Goal: Task Accomplishment & Management: Manage account settings

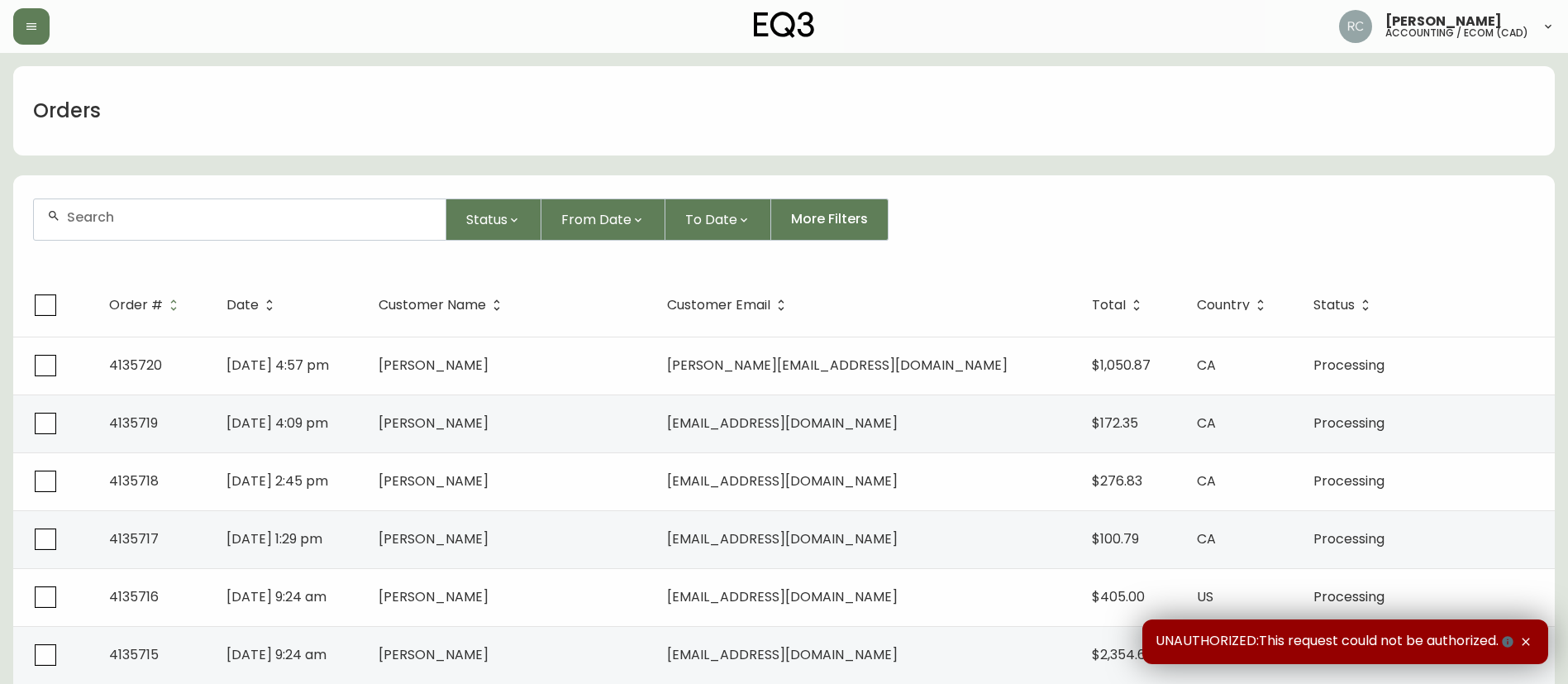
click at [242, 192] on form "Status From Date To Date More Filters" at bounding box center [784, 226] width 1542 height 95
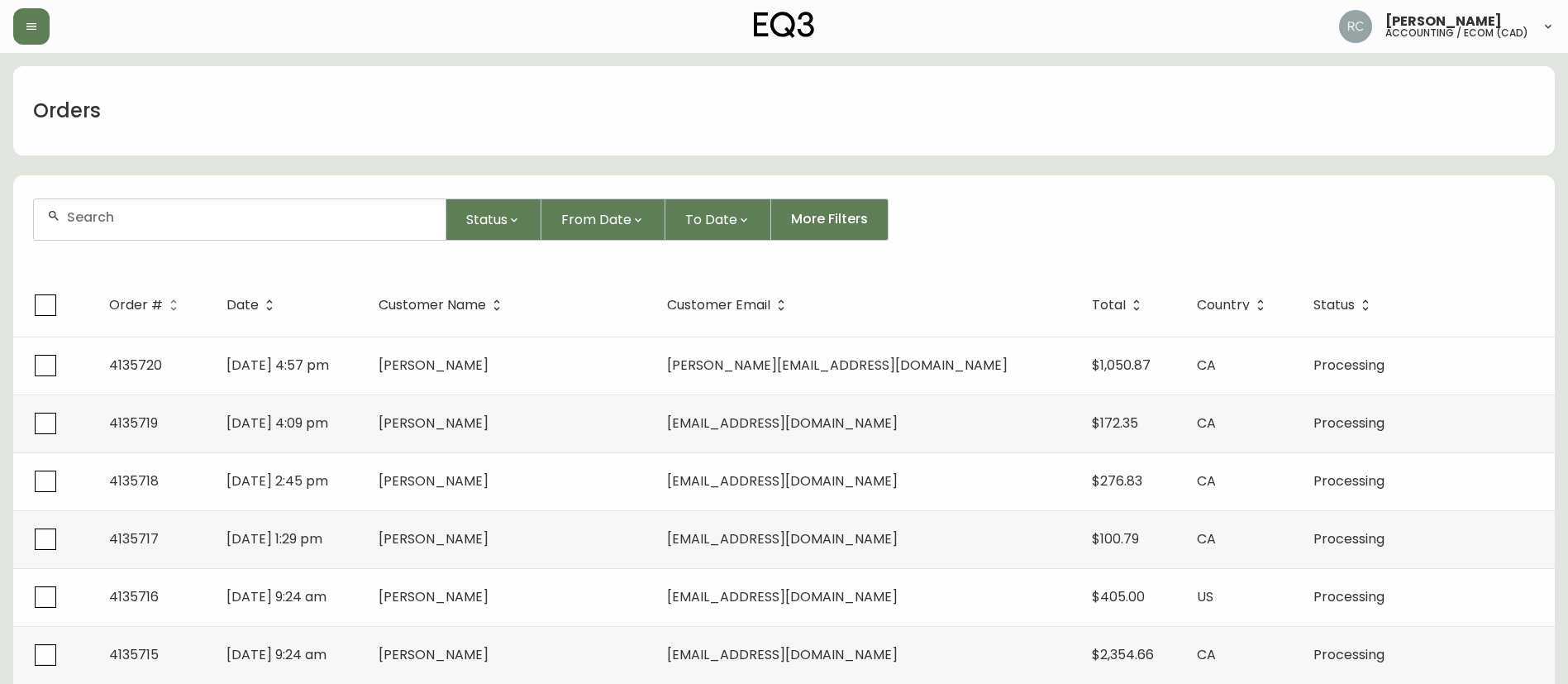
click at [215, 222] on input "text" at bounding box center [250, 217] width 366 height 16
paste input "4135335"
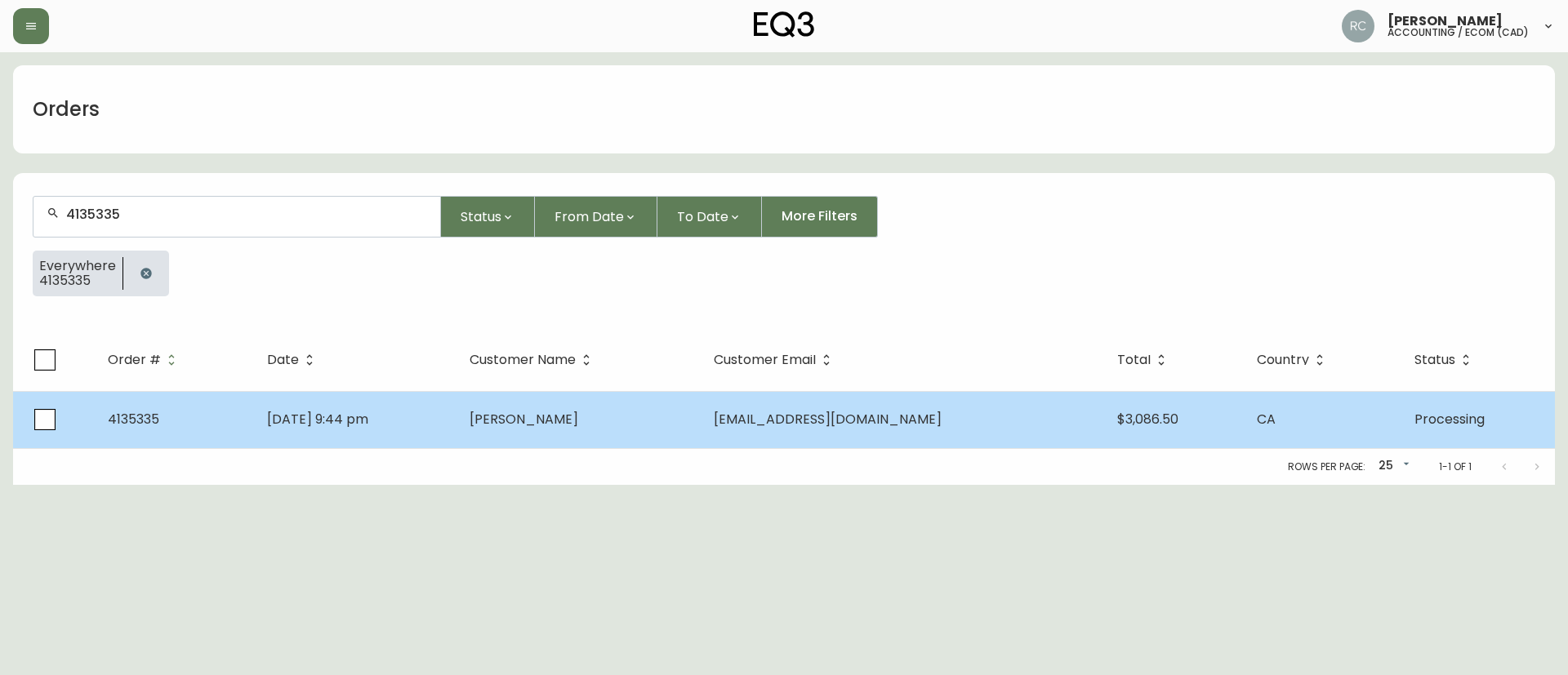
type input "4135335"
click at [609, 430] on td "[PERSON_NAME]" at bounding box center [578, 419] width 244 height 57
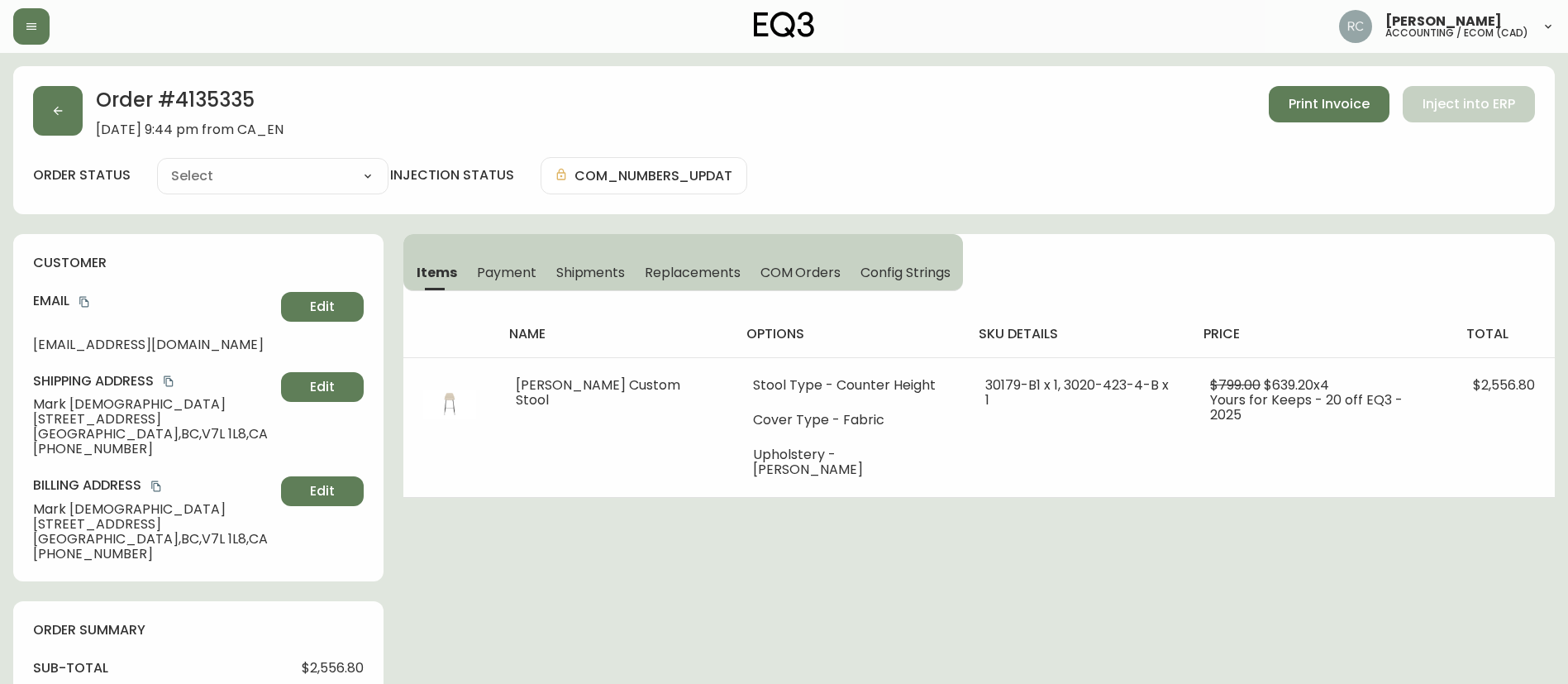
type input "Processing"
select select "PROCESSING"
click at [112, 407] on span "[PERSON_NAME]" at bounding box center [154, 404] width 242 height 15
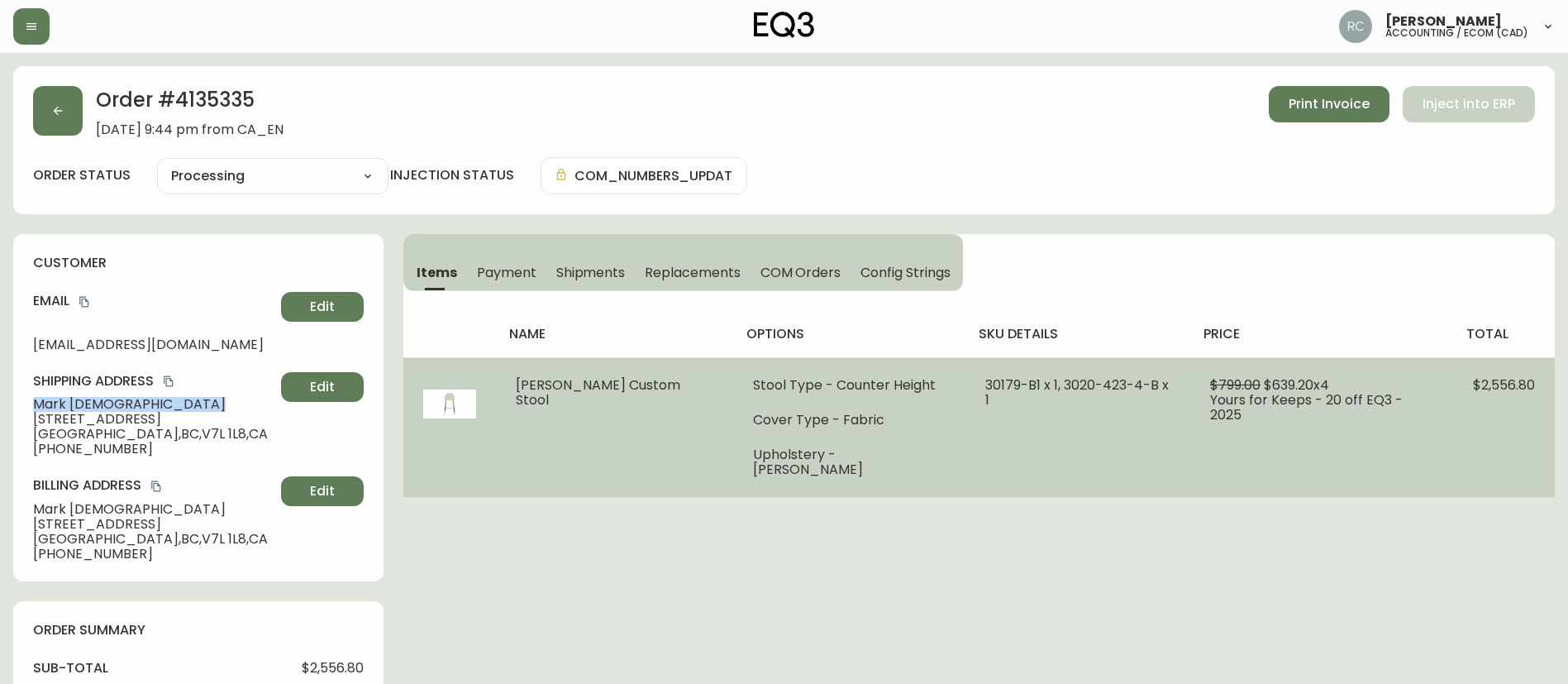
copy span "[PERSON_NAME]"
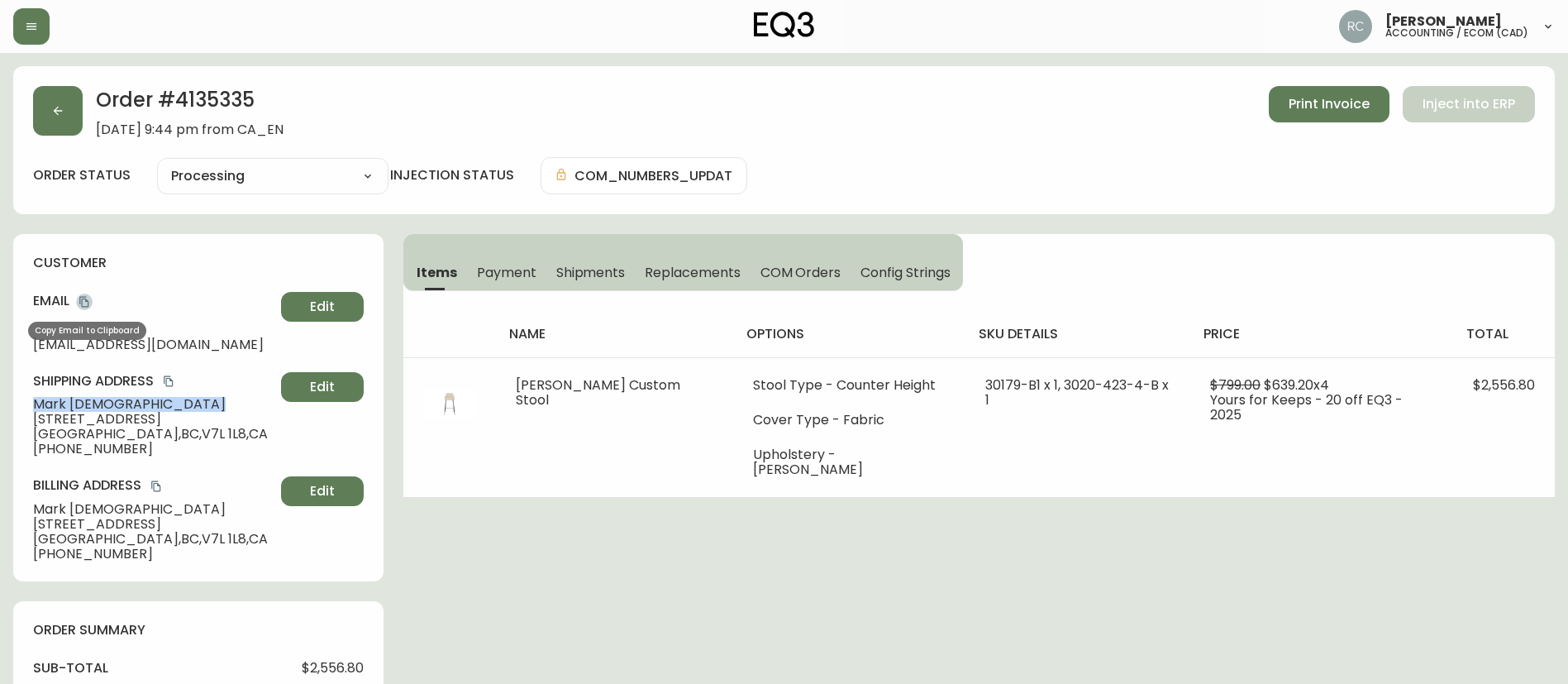
click at [81, 302] on icon "copy" at bounding box center [83, 302] width 9 height 11
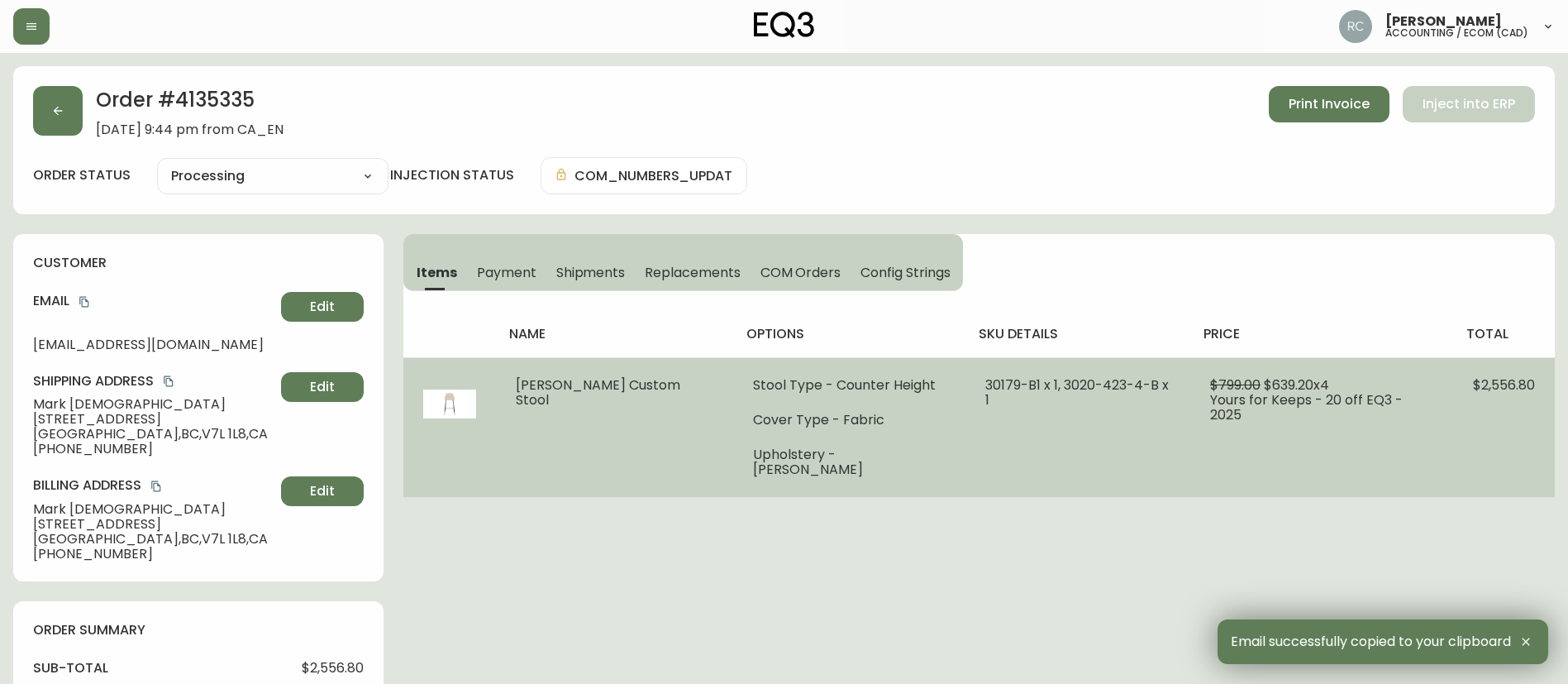
click at [548, 385] on span "[PERSON_NAME] Custom Stool" at bounding box center [598, 392] width 164 height 34
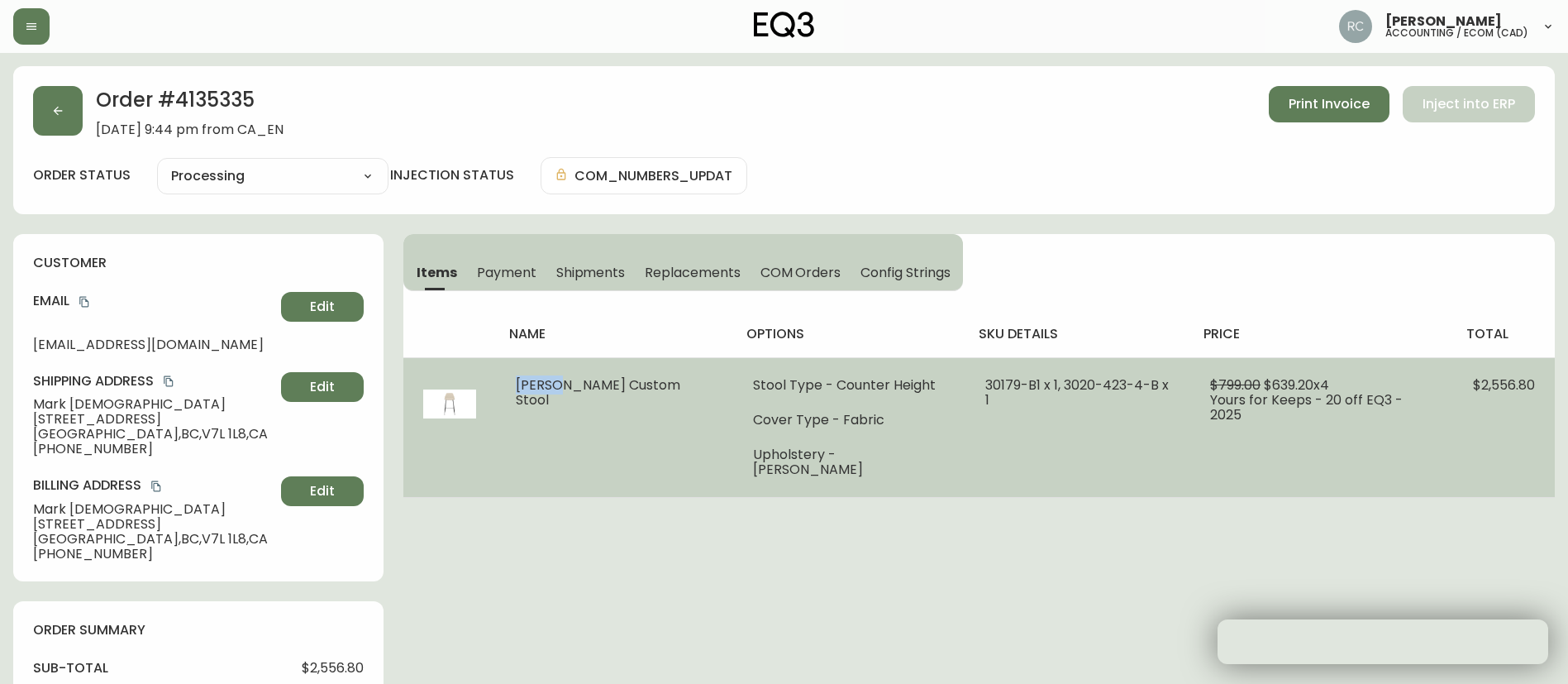
click at [548, 385] on span "[PERSON_NAME] Custom Stool" at bounding box center [598, 392] width 164 height 34
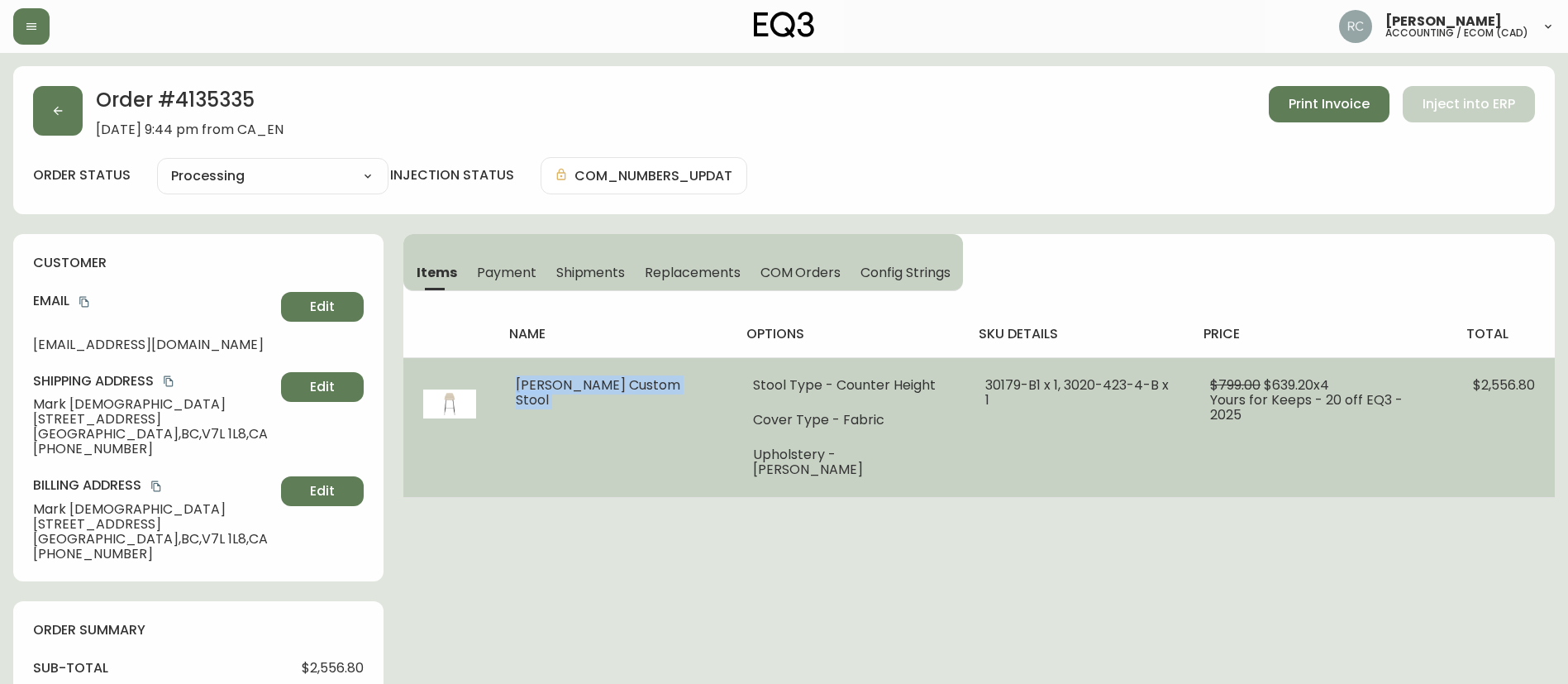
click at [548, 385] on span "[PERSON_NAME] Custom Stool" at bounding box center [598, 392] width 164 height 34
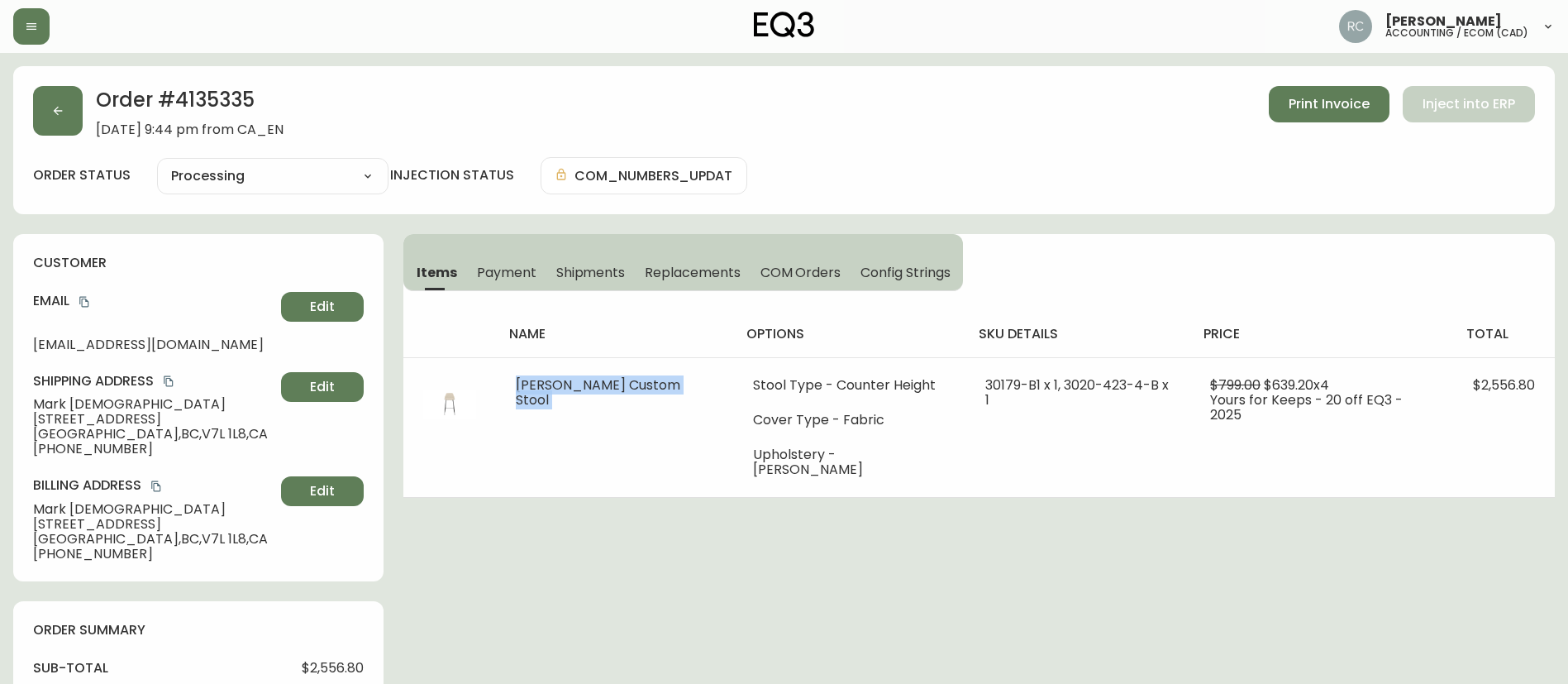
copy span "[PERSON_NAME] Custom Stool"
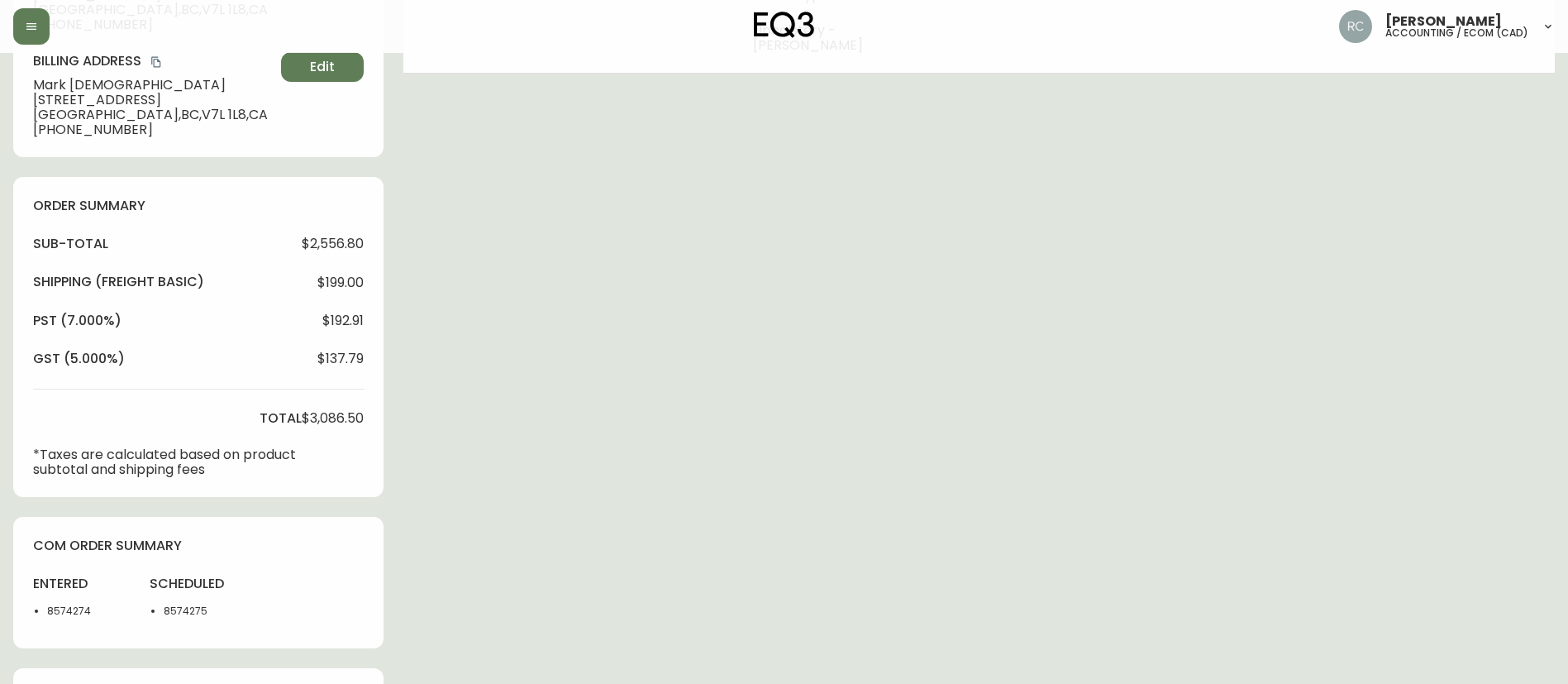
scroll to position [612, 0]
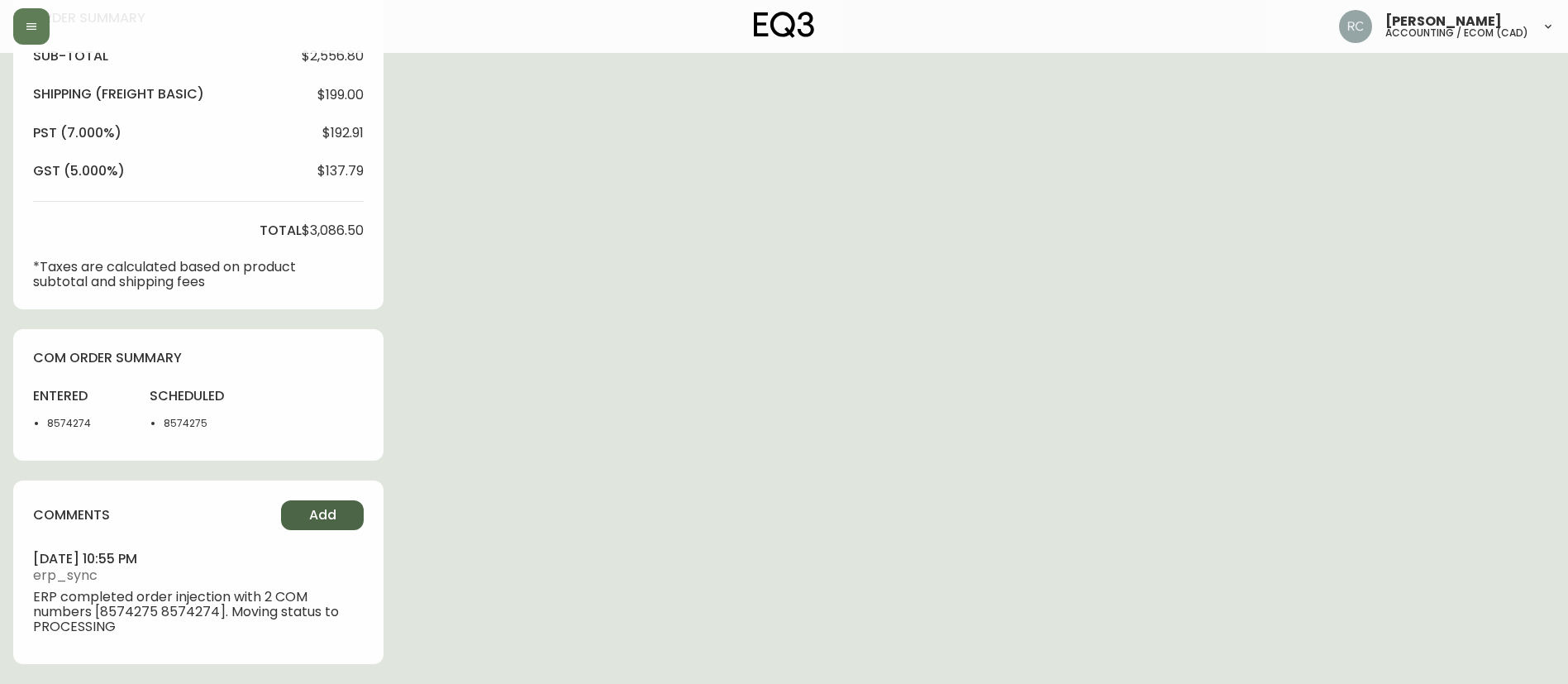
click at [308, 505] on button "Add" at bounding box center [323, 515] width 83 height 30
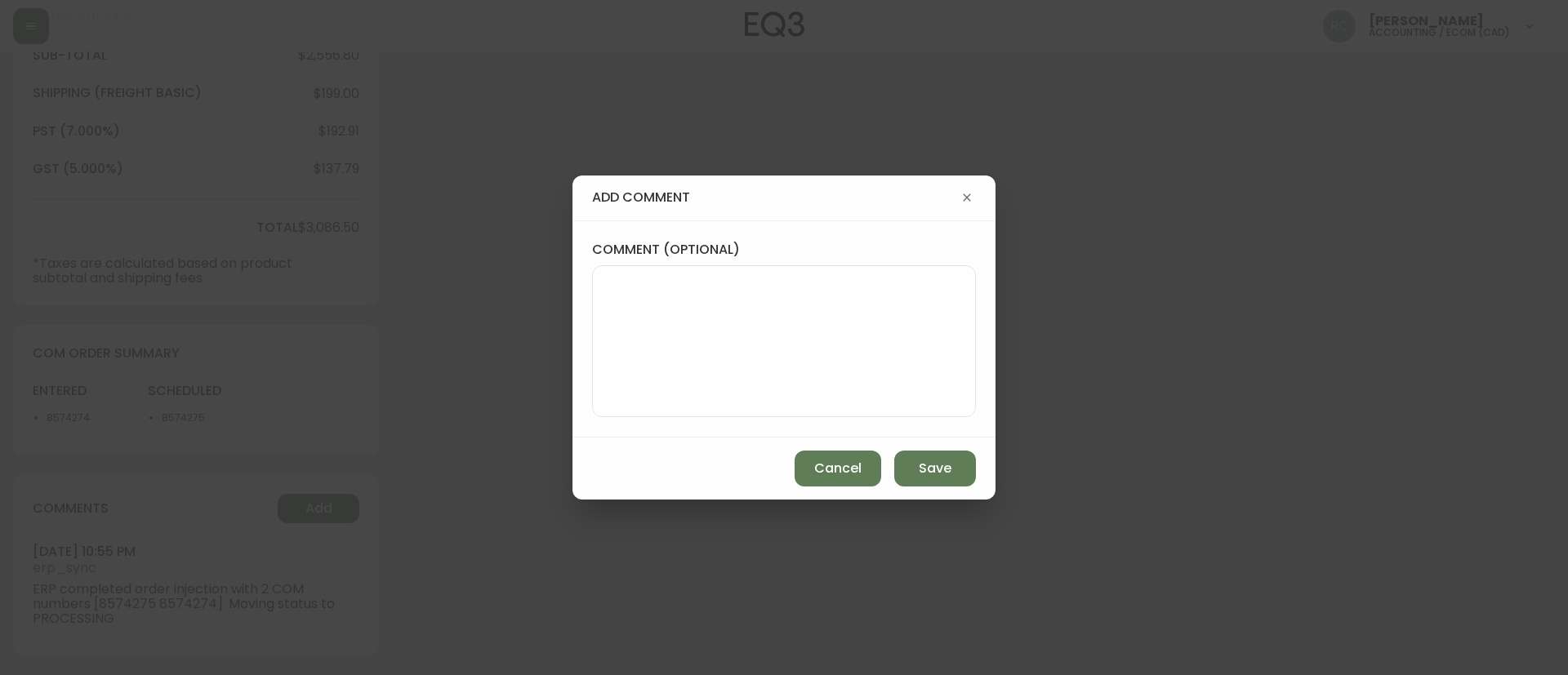
click at [685, 348] on textarea "comment (optional)" at bounding box center [784, 341] width 356 height 130
paste textarea "#842422"
type textarea "OM TICKET #842422"
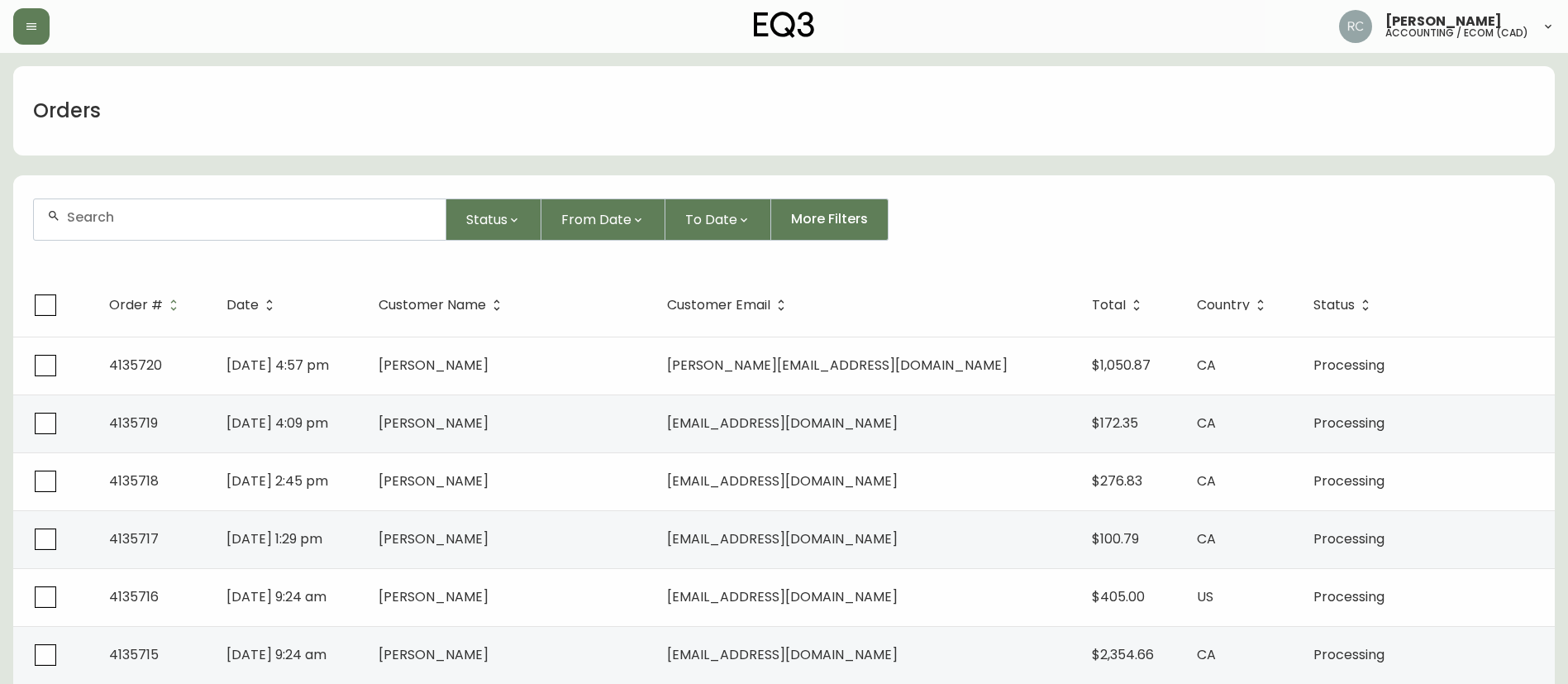
click at [279, 224] on input "text" at bounding box center [250, 217] width 366 height 16
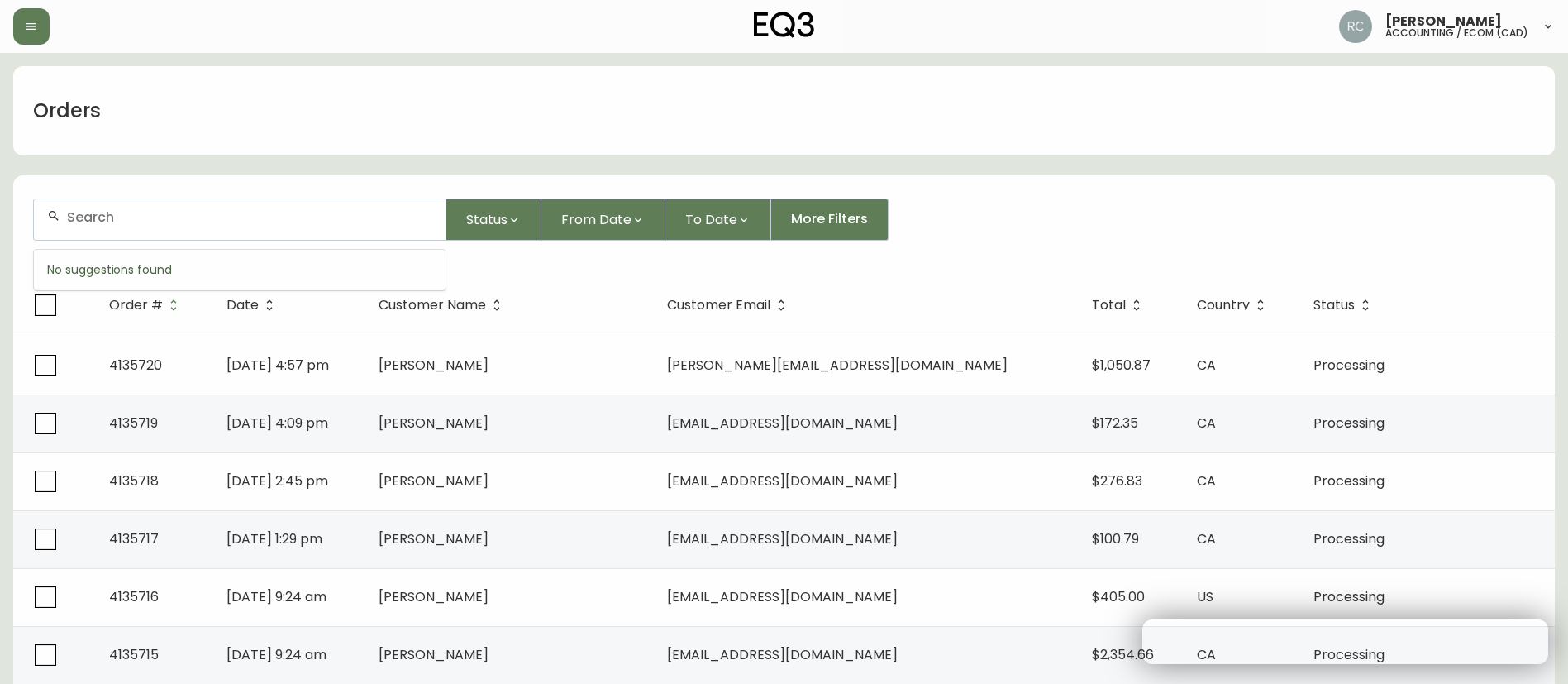
paste input "4135690"
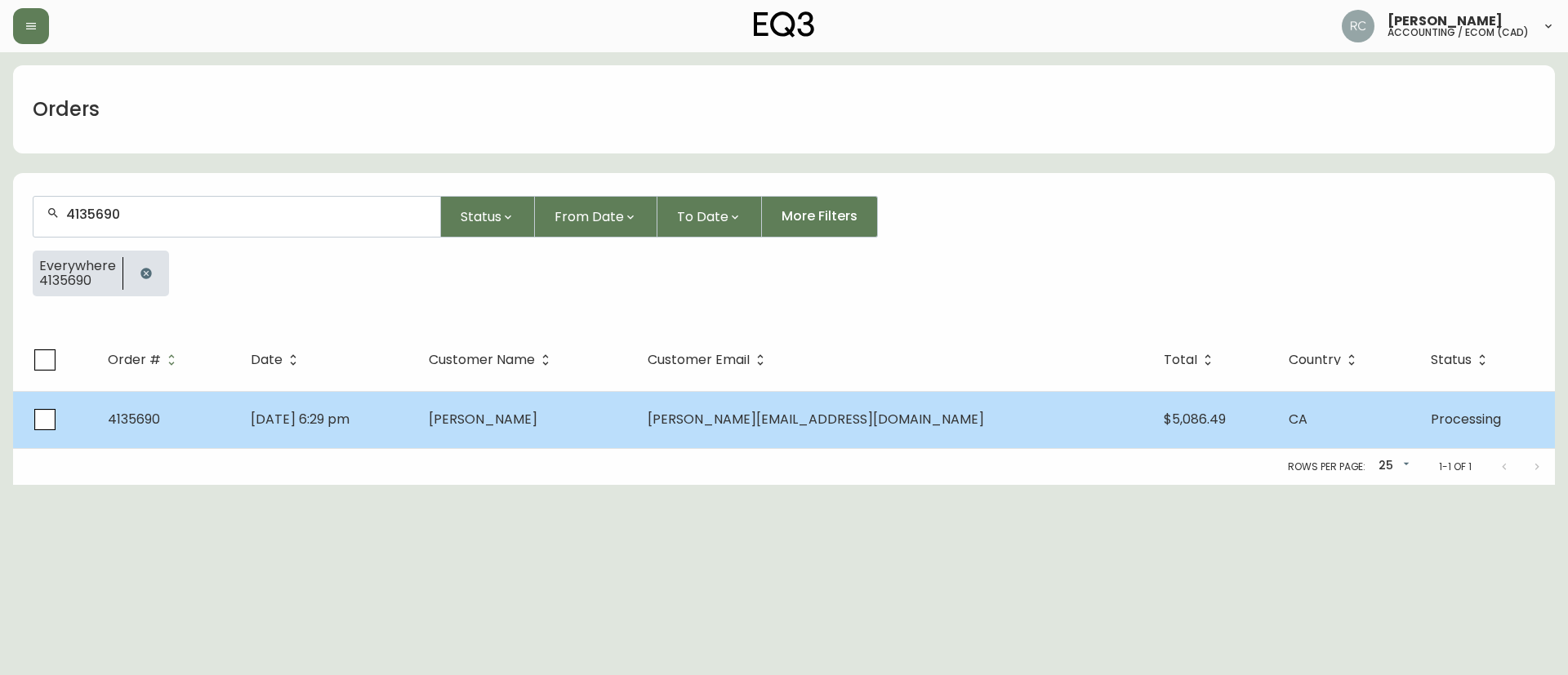
type input "4135690"
click at [416, 404] on td "Oct 06 2025, 6:29 pm" at bounding box center [326, 419] width 178 height 57
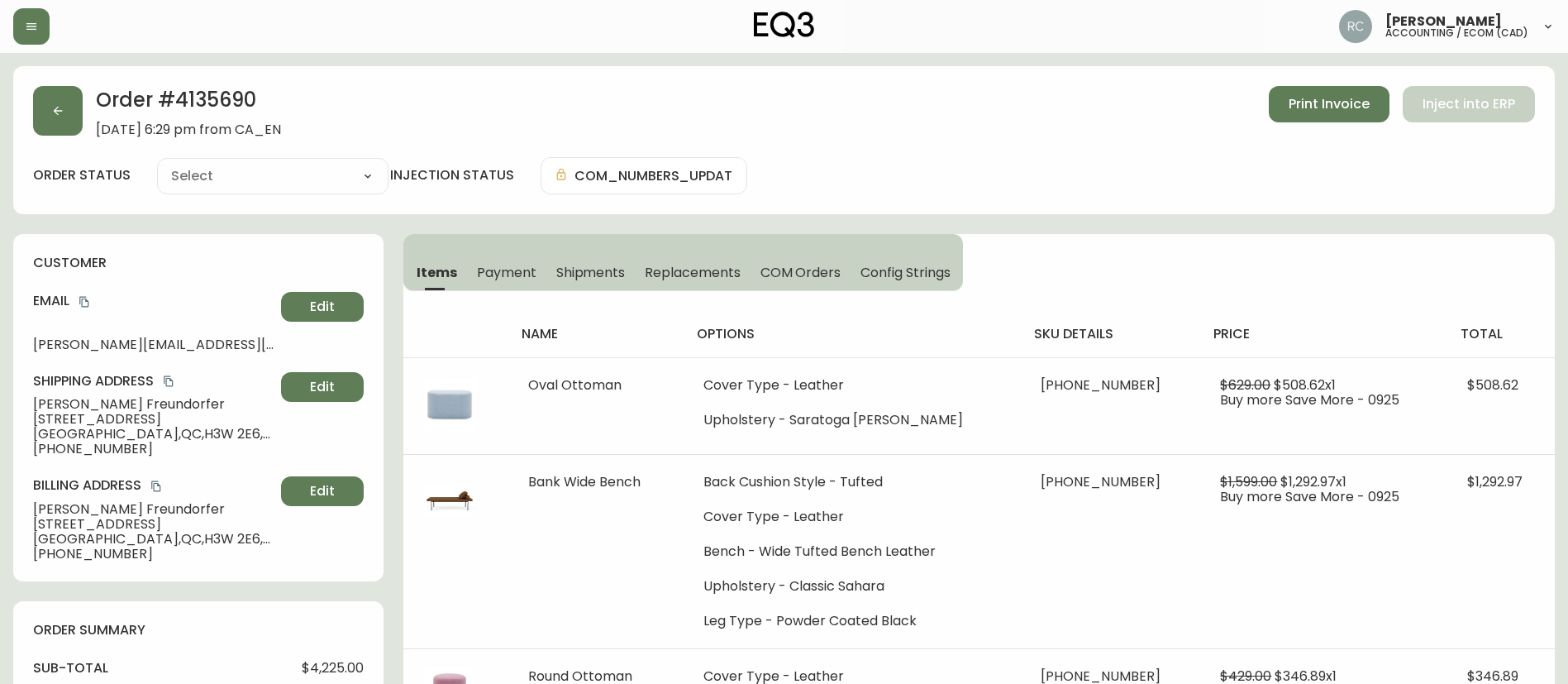
type input "Processing"
select select "PROCESSING"
click at [113, 397] on span "Erik Freundorfer" at bounding box center [154, 404] width 242 height 15
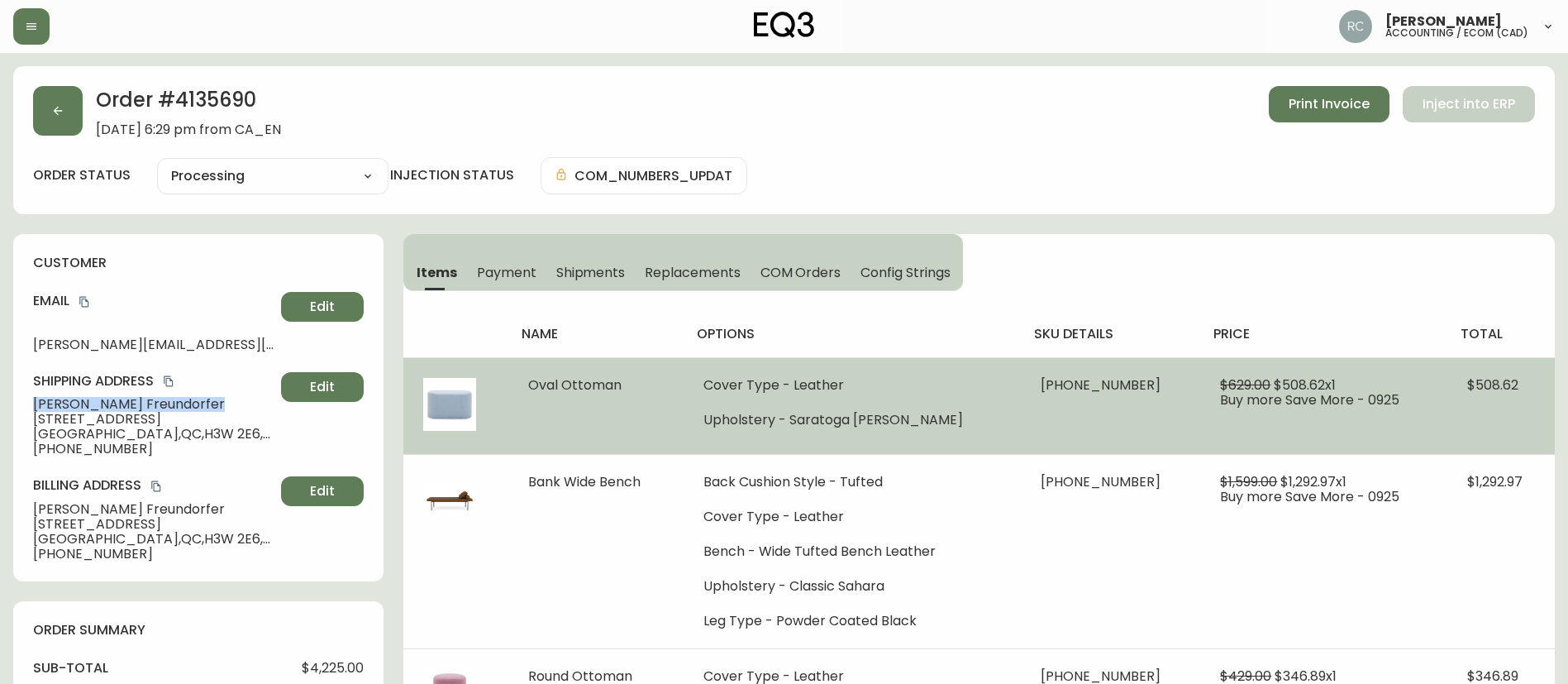
drag, startPoint x: 113, startPoint y: 396, endPoint x: 983, endPoint y: 415, distance: 870.2
click at [113, 397] on span "Erik Freundorfer" at bounding box center [154, 404] width 242 height 15
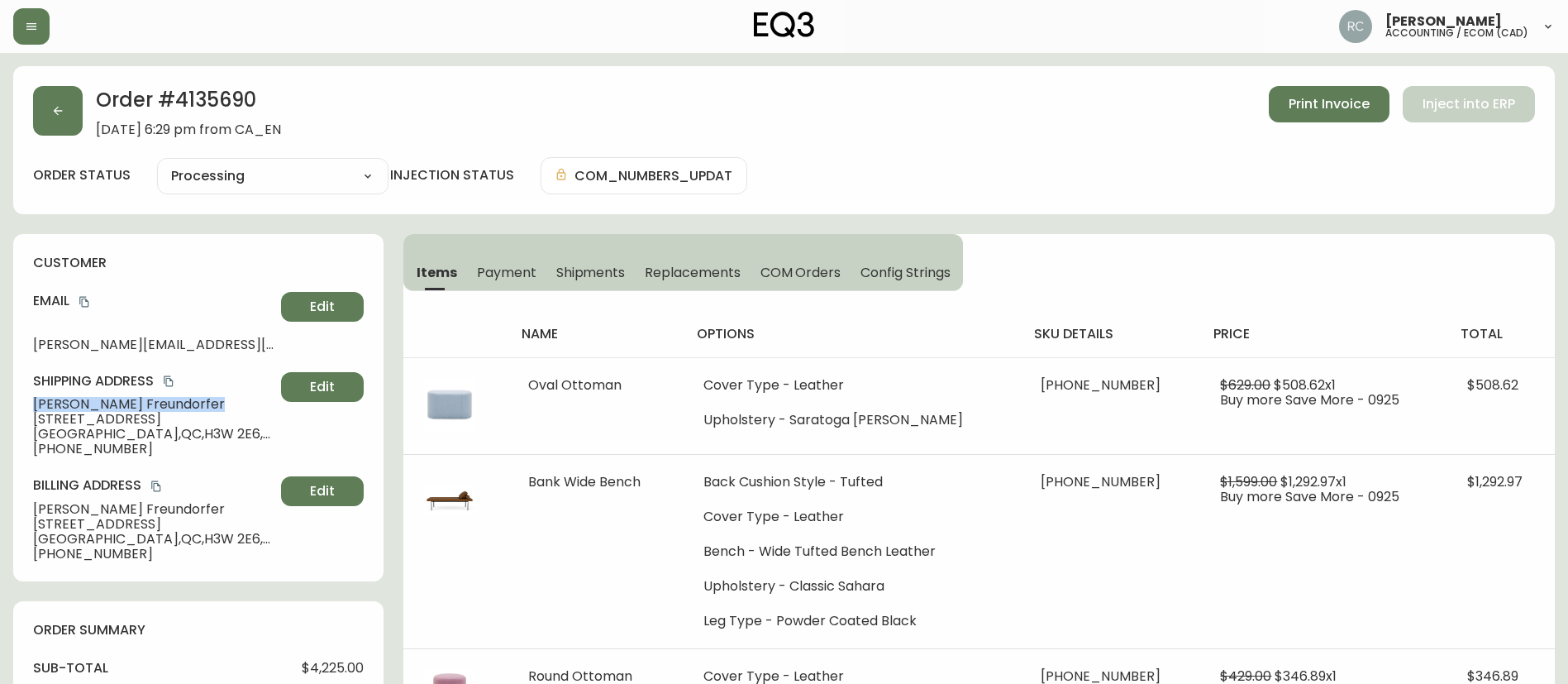
copy span "Erik Freundorfer"
click at [81, 301] on icon "copy" at bounding box center [83, 302] width 9 height 11
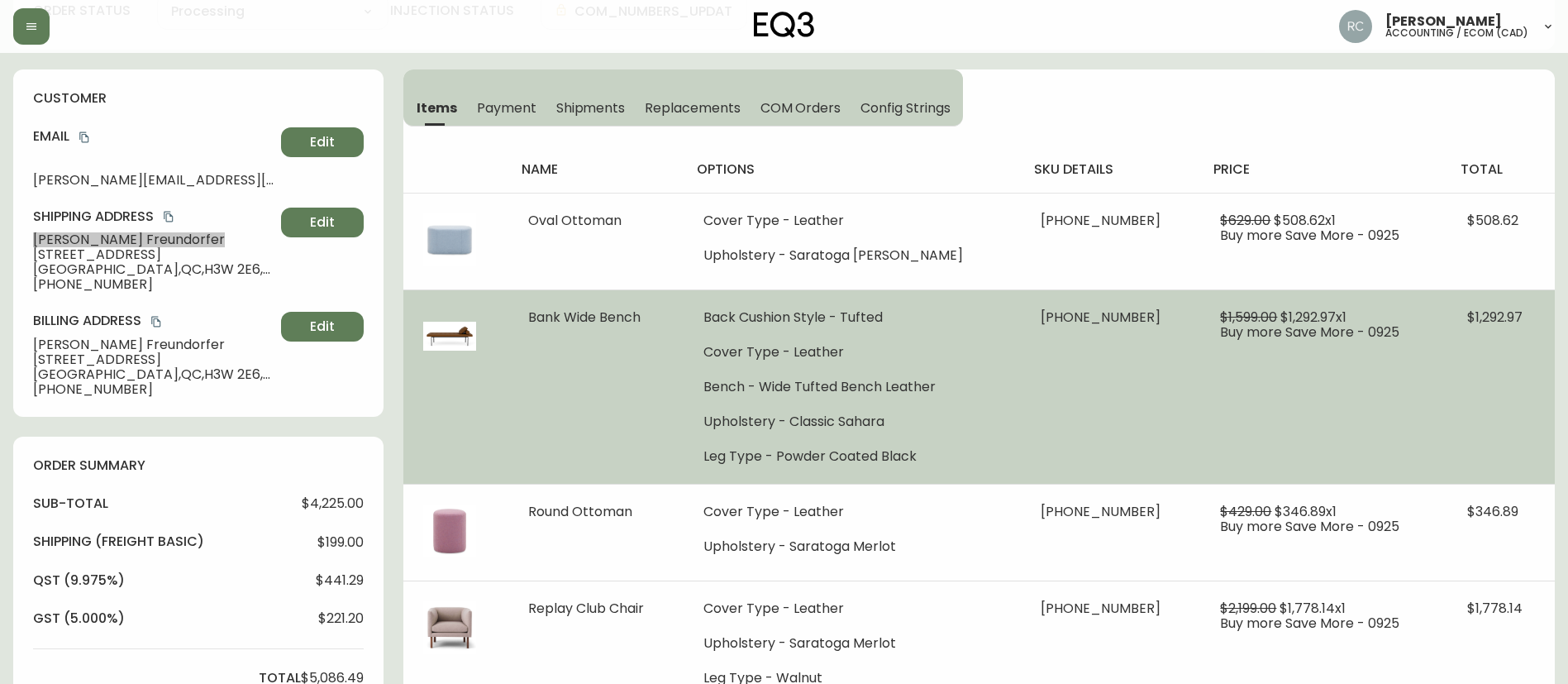
scroll to position [165, 0]
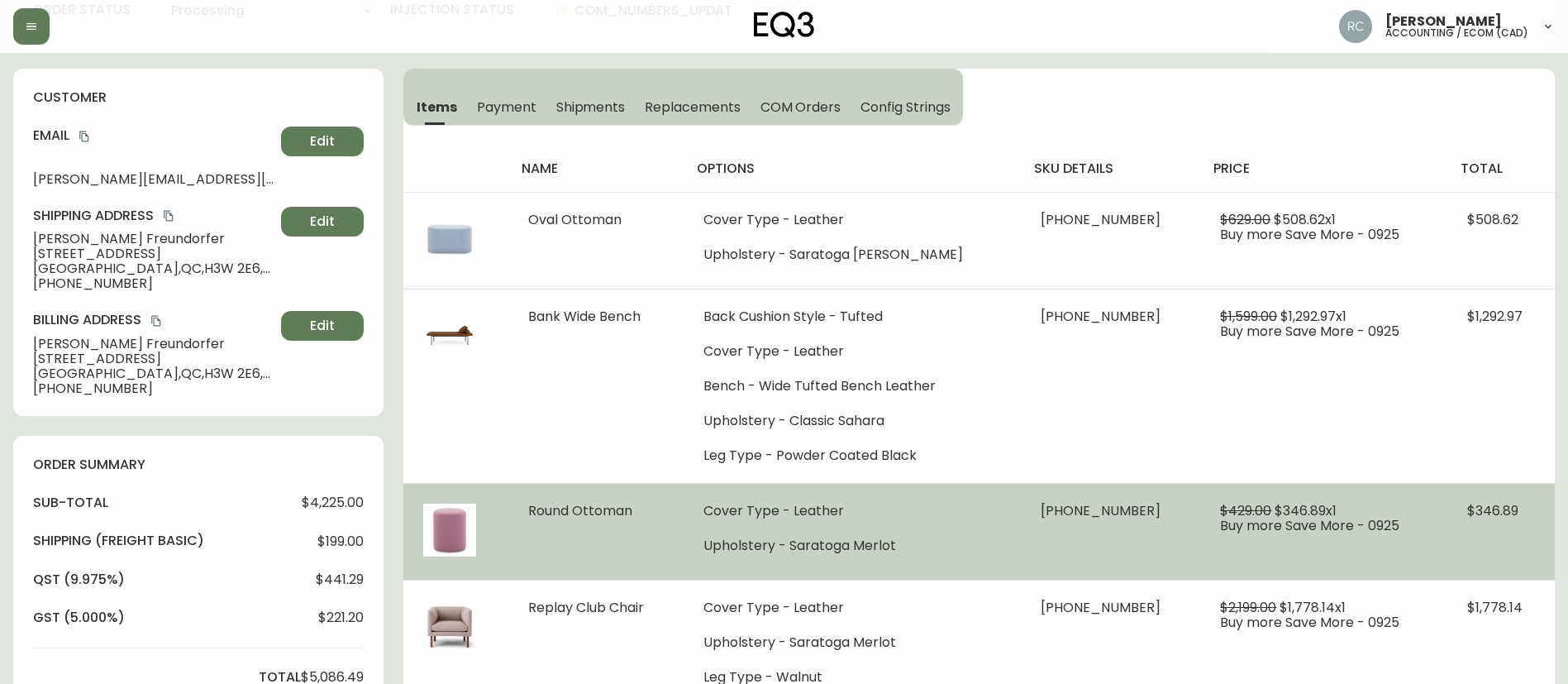
click at [599, 512] on span "Round Ottoman" at bounding box center [580, 511] width 104 height 19
copy span "Round Ottoman"
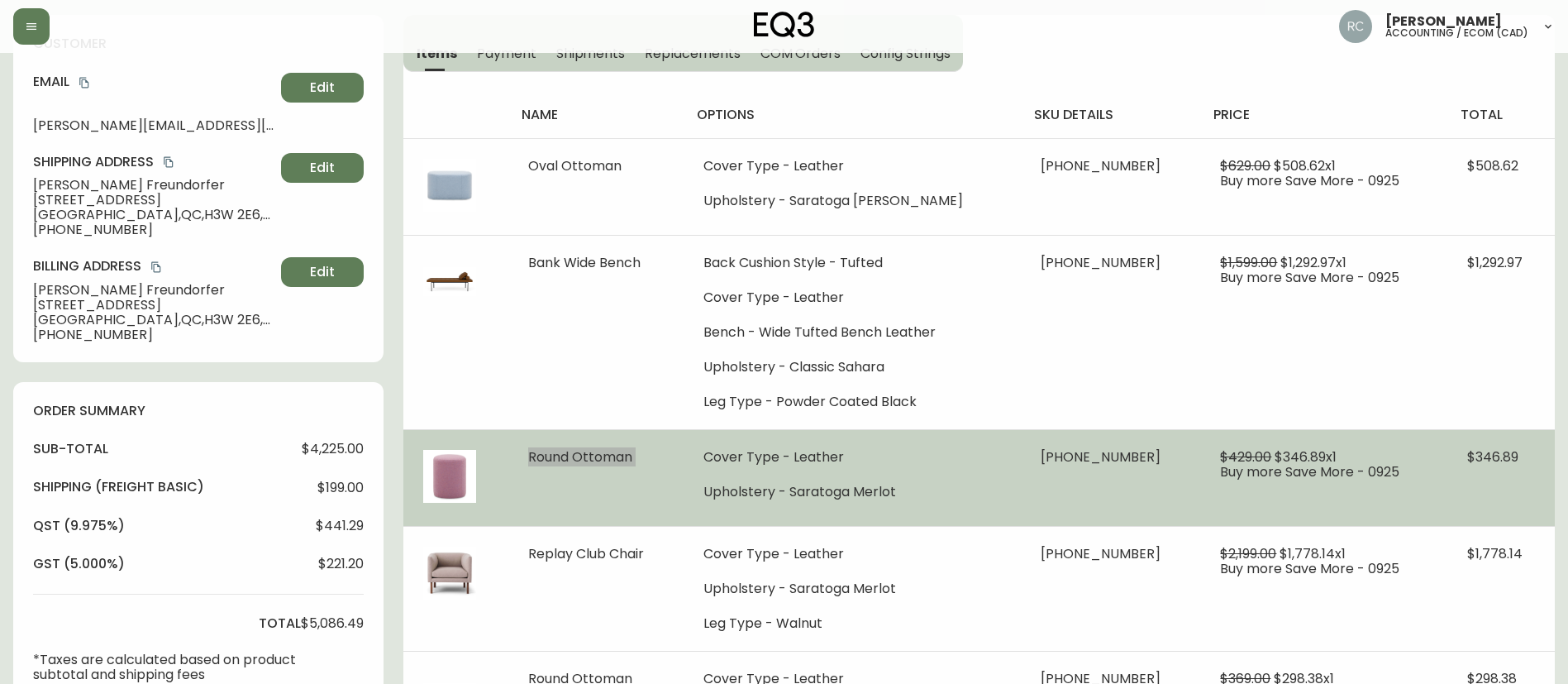
scroll to position [248, 0]
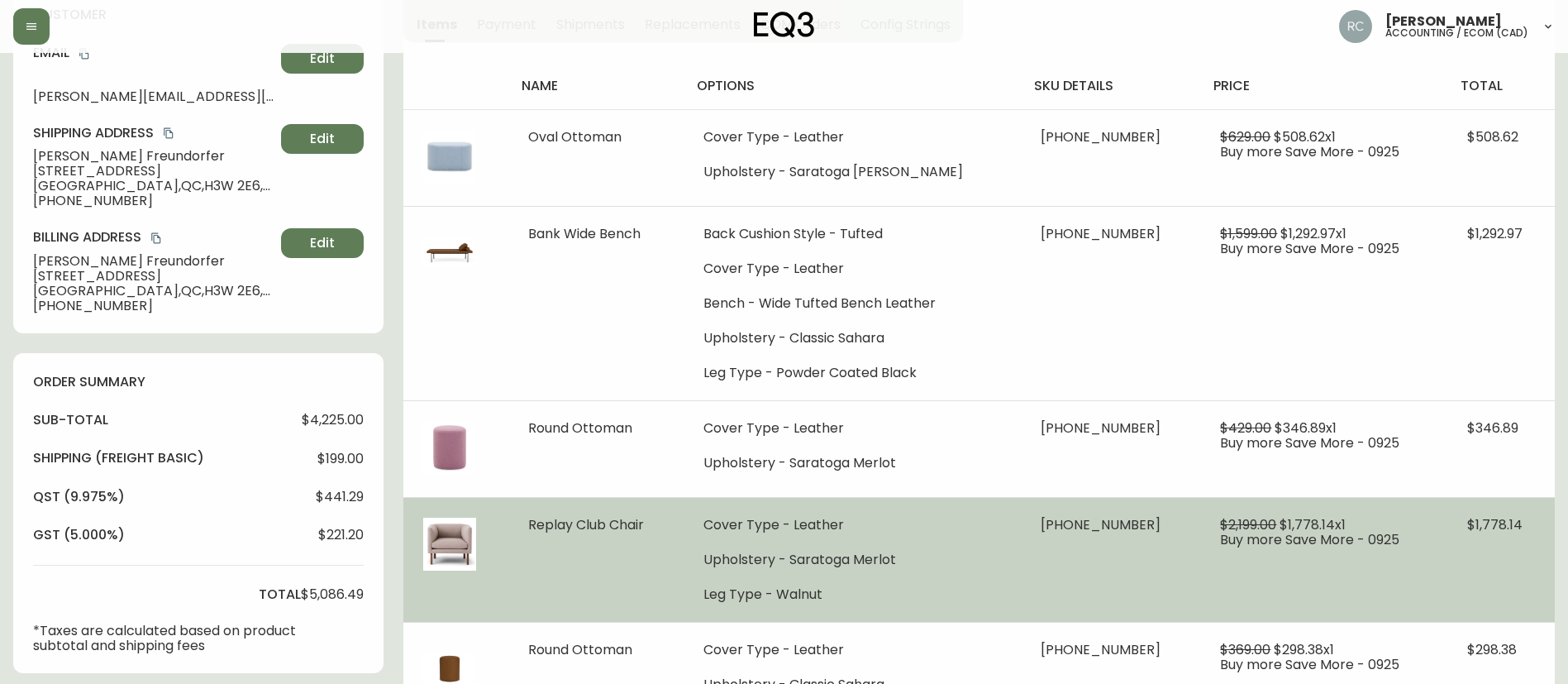
click at [620, 520] on span "Replay Club Chair" at bounding box center [586, 525] width 116 height 19
copy span "Replay Club Chair"
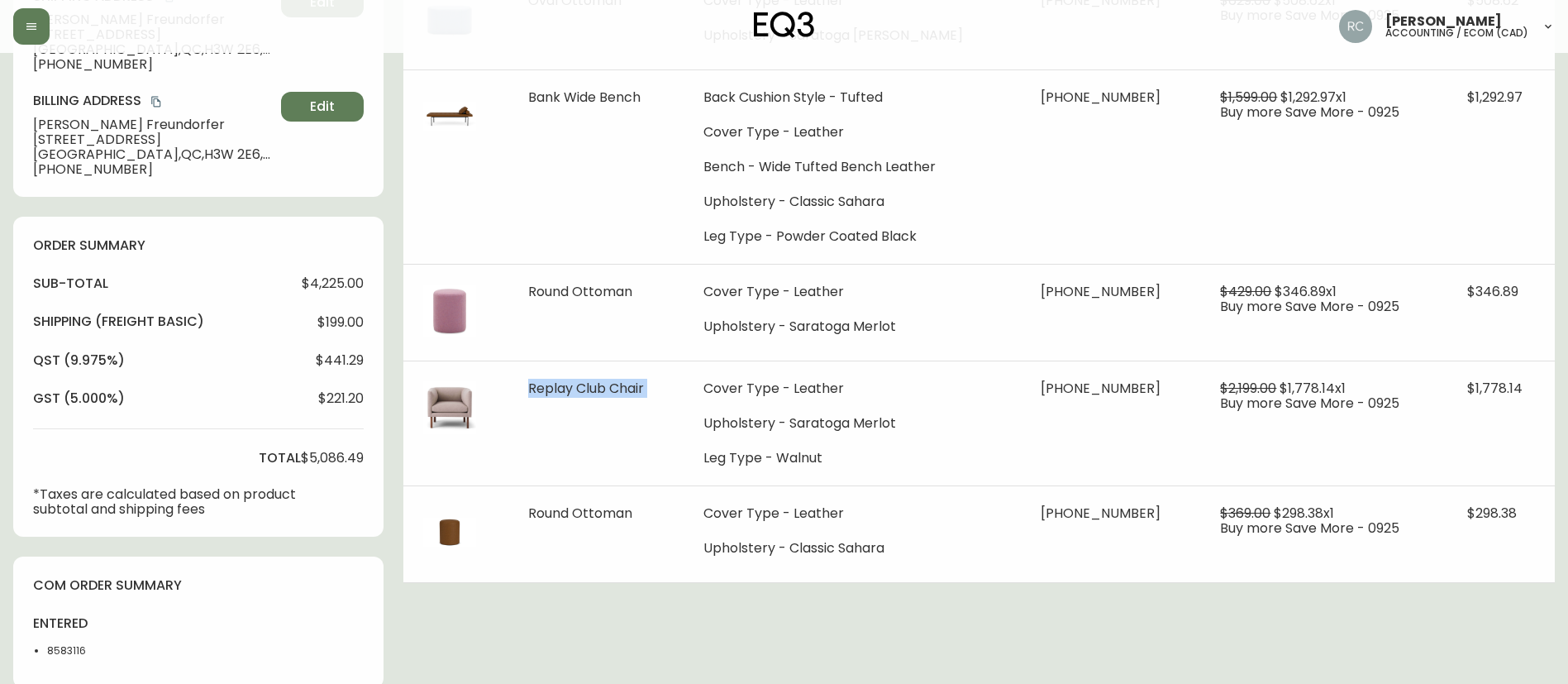
scroll to position [496, 0]
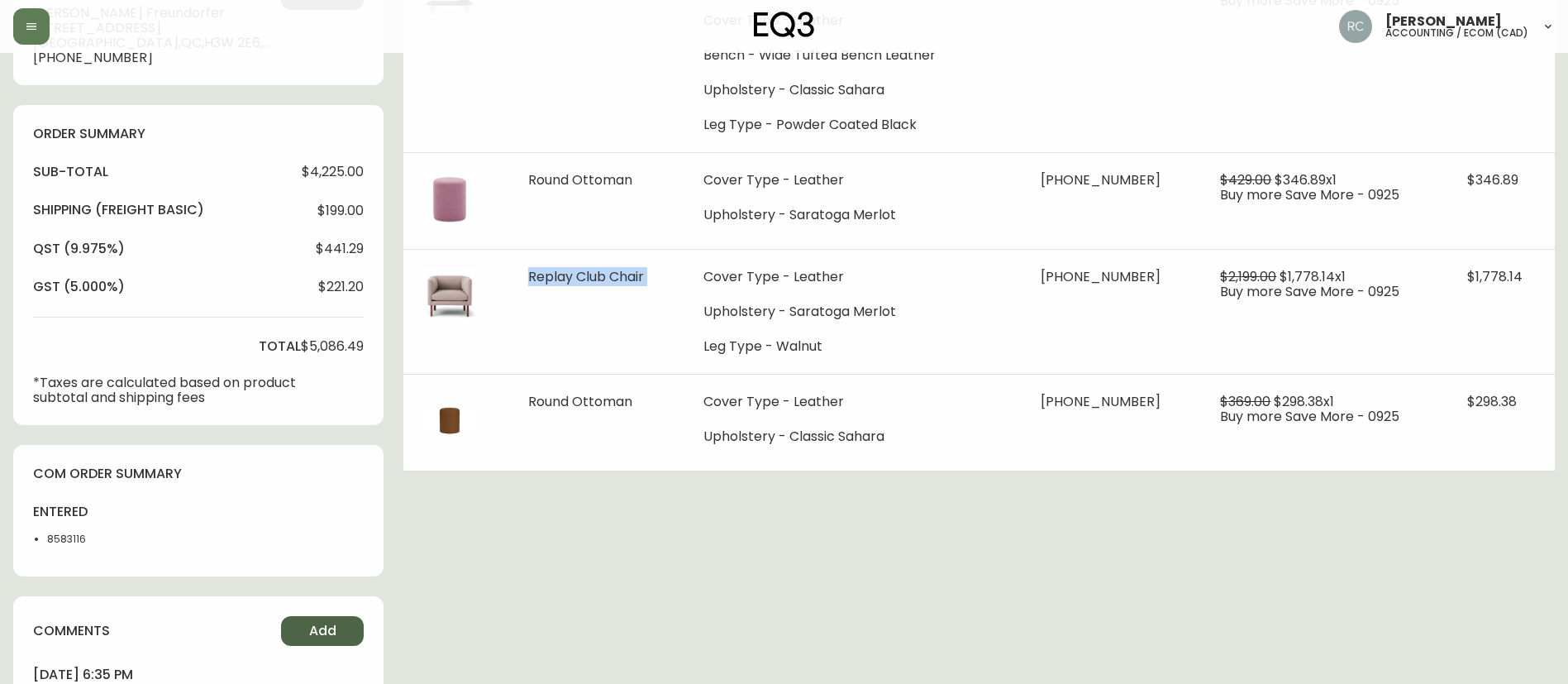
click at [314, 635] on span "Add" at bounding box center [323, 630] width 27 height 18
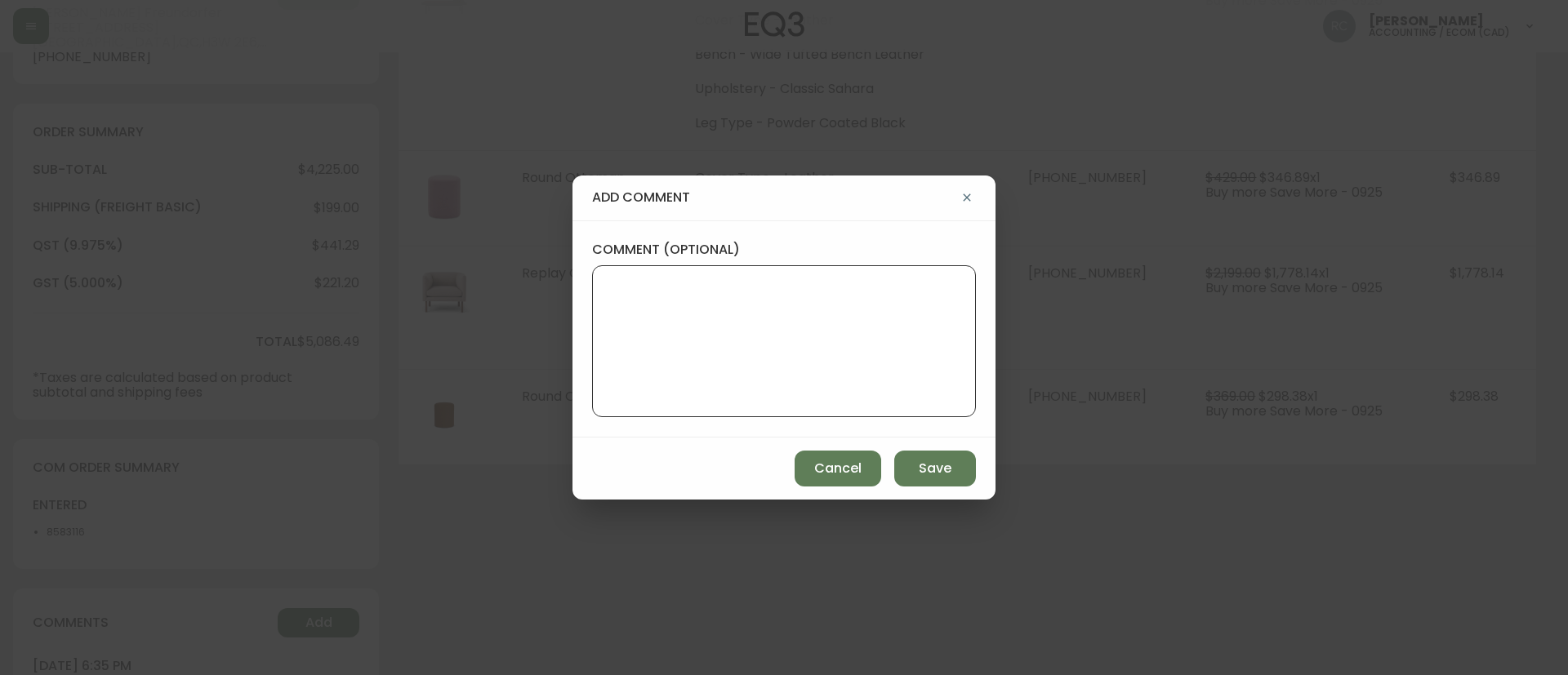
click at [860, 344] on textarea "comment (optional)" at bounding box center [784, 341] width 356 height 130
type textarea "OM TICKET #842423"
